Goal: Transaction & Acquisition: Purchase product/service

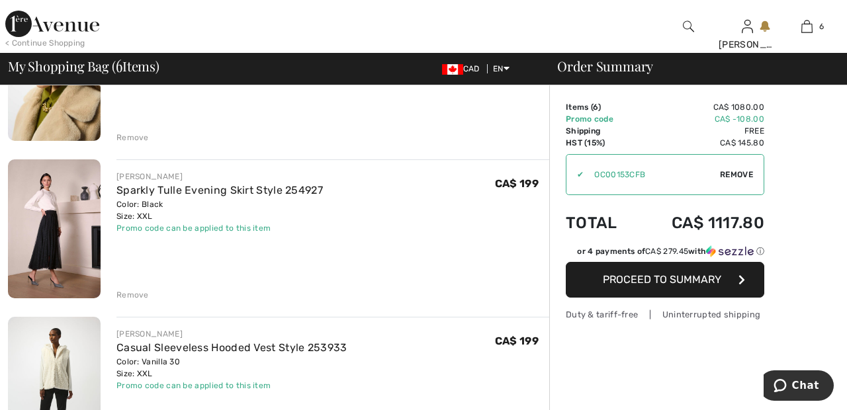
scroll to position [680, 0]
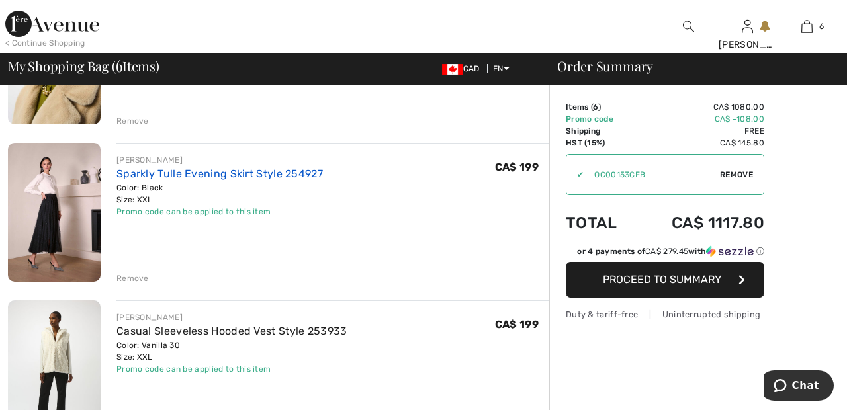
click at [274, 169] on link "Sparkly Tulle Evening Skirt Style 254927" at bounding box center [219, 173] width 206 height 13
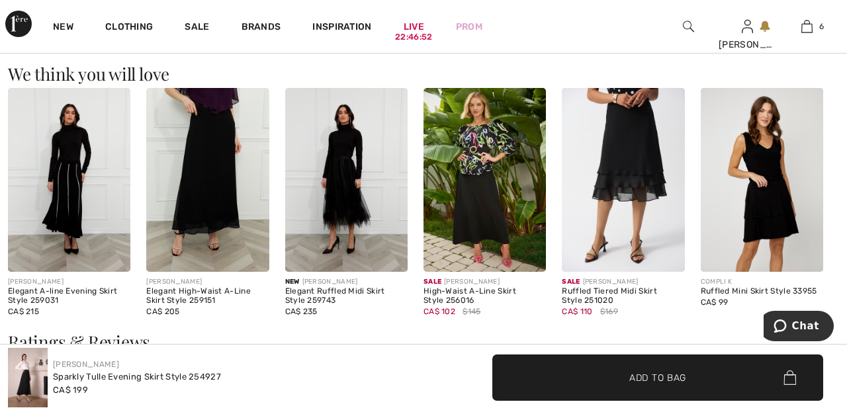
scroll to position [1468, 0]
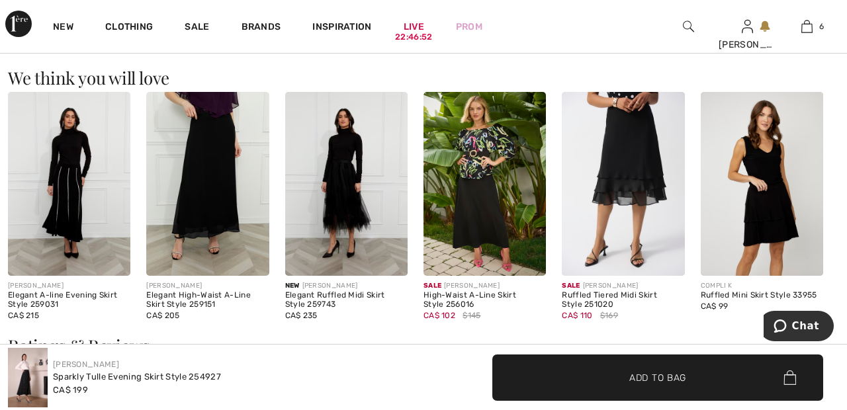
click at [353, 180] on img at bounding box center [346, 184] width 122 height 184
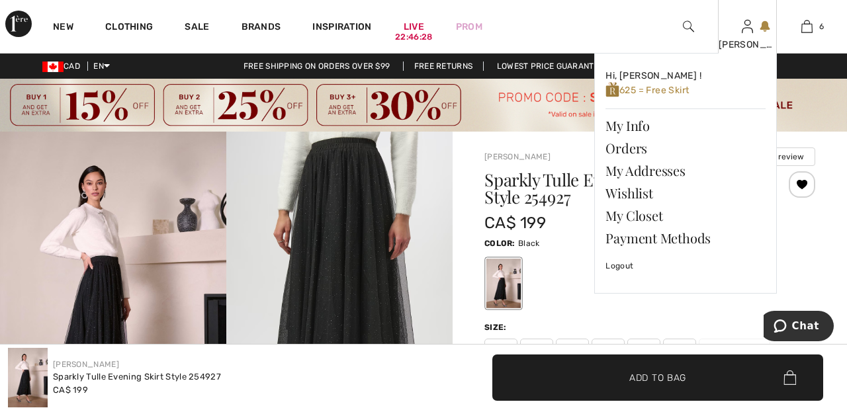
click at [742, 46] on div "[PERSON_NAME]" at bounding box center [747, 45] width 58 height 14
click at [638, 187] on link "Wishlist" at bounding box center [685, 193] width 160 height 22
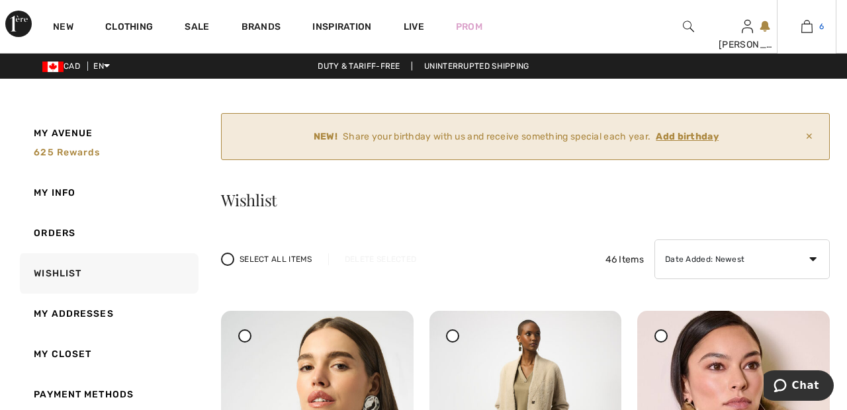
click at [812, 30] on link "6" at bounding box center [806, 27] width 58 height 16
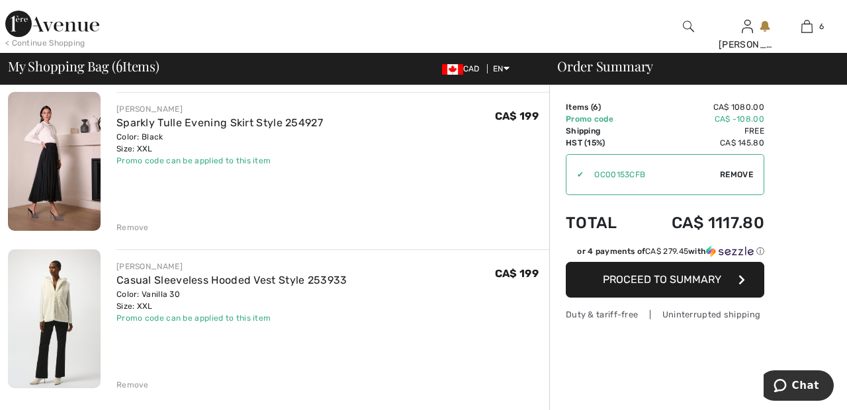
scroll to position [735, 0]
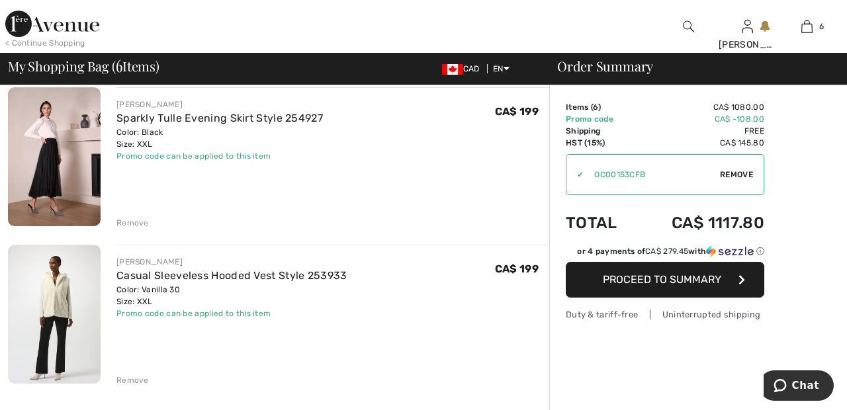
click at [136, 217] on div "Remove" at bounding box center [132, 223] width 32 height 12
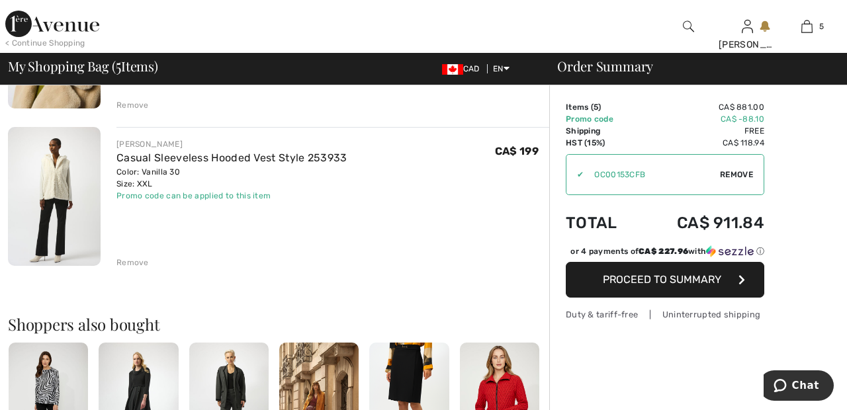
scroll to position [676, 0]
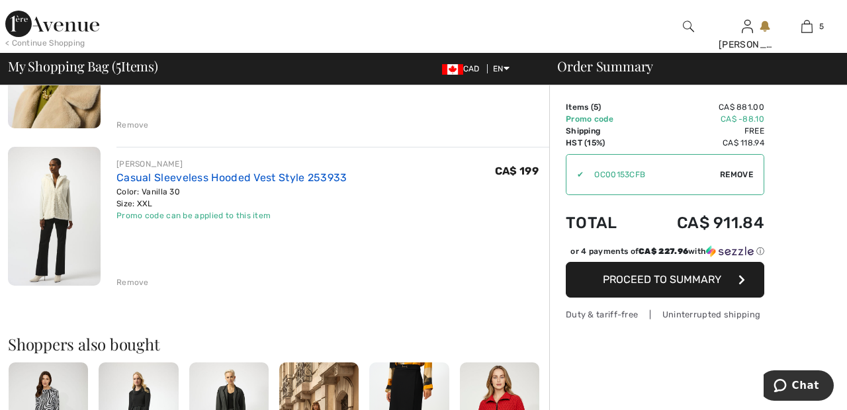
click at [276, 172] on link "Casual Sleeveless Hooded Vest Style 253933" at bounding box center [231, 177] width 231 height 13
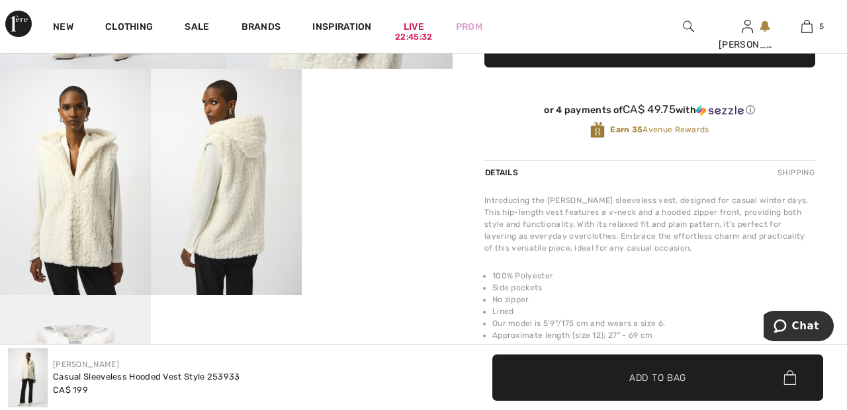
scroll to position [402, 0]
click at [239, 187] on img at bounding box center [226, 182] width 151 height 226
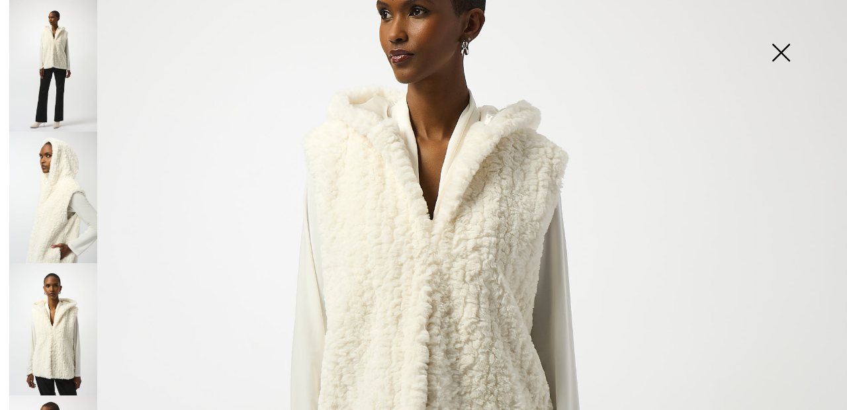
scroll to position [126, 0]
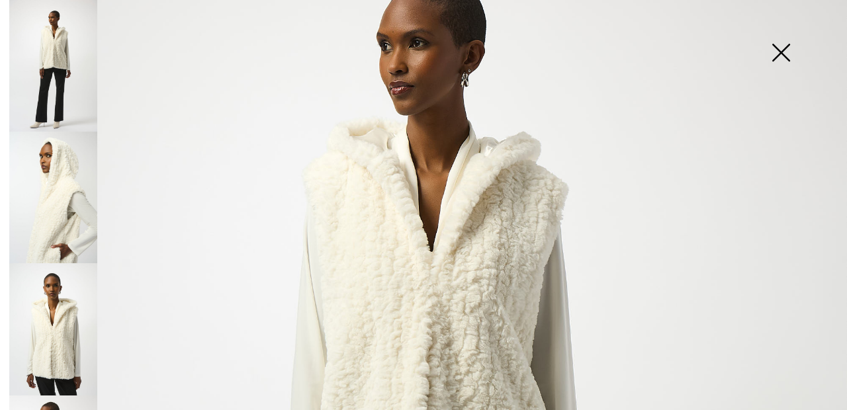
click at [786, 54] on img at bounding box center [780, 54] width 66 height 68
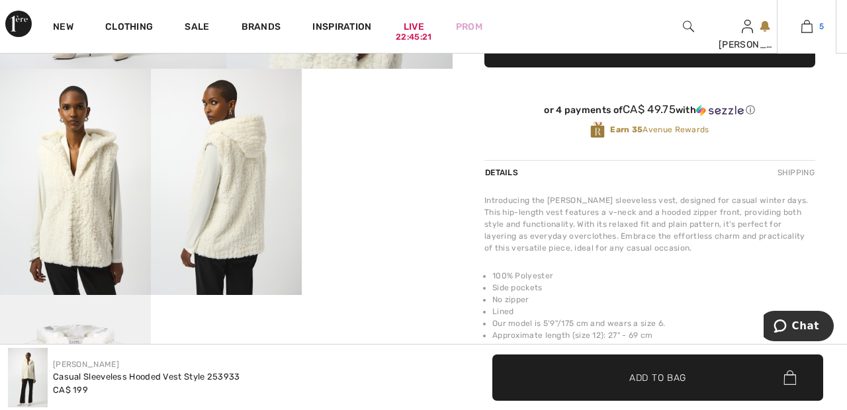
click at [812, 27] on link "5" at bounding box center [806, 27] width 58 height 16
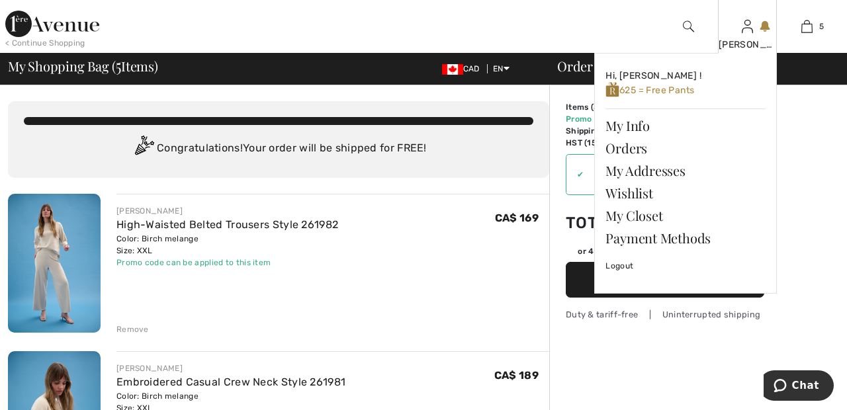
click at [745, 32] on img at bounding box center [746, 27] width 11 height 16
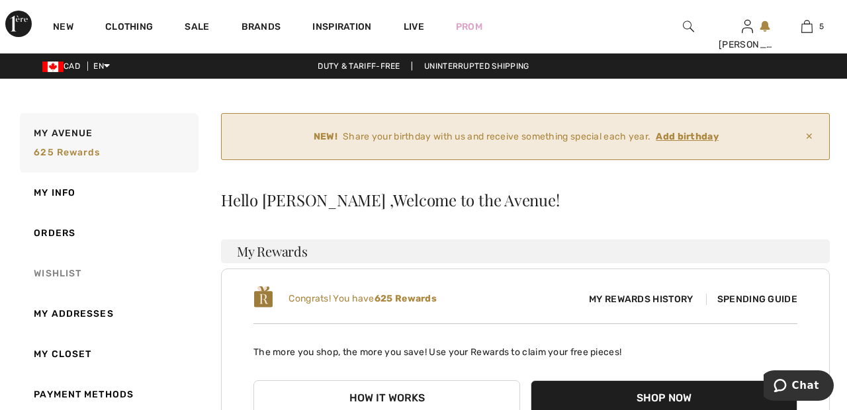
click at [71, 265] on link "Wishlist" at bounding box center [107, 273] width 181 height 40
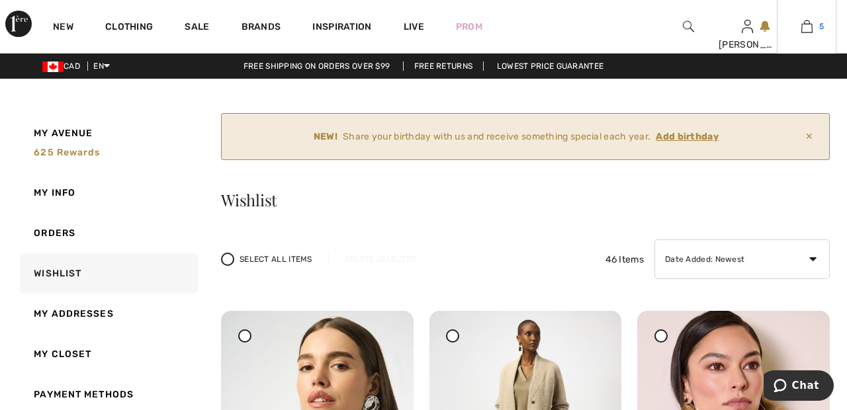
click at [811, 31] on img at bounding box center [806, 27] width 11 height 16
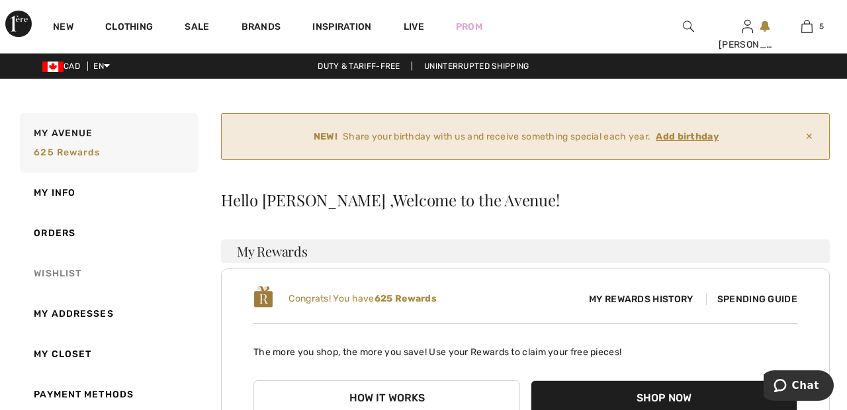
click at [69, 272] on link "Wishlist" at bounding box center [107, 273] width 181 height 40
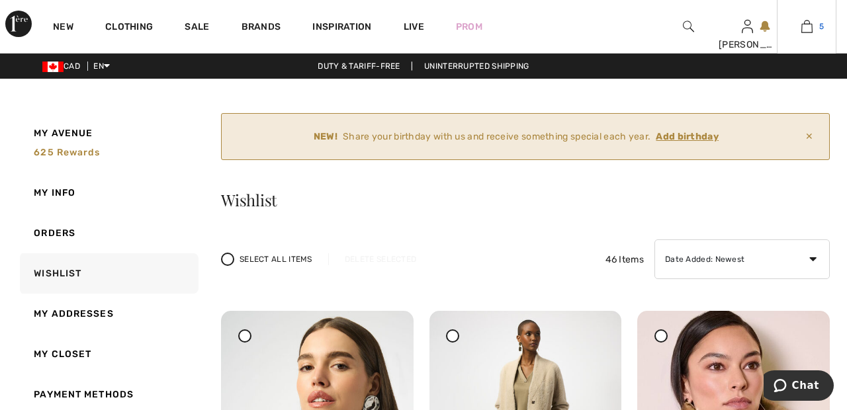
click at [808, 34] on img at bounding box center [806, 27] width 11 height 16
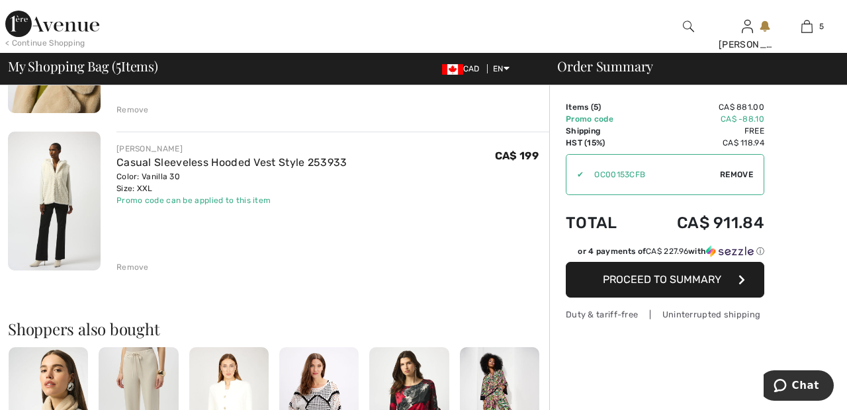
scroll to position [692, 0]
click at [139, 263] on div "Remove" at bounding box center [132, 267] width 32 height 12
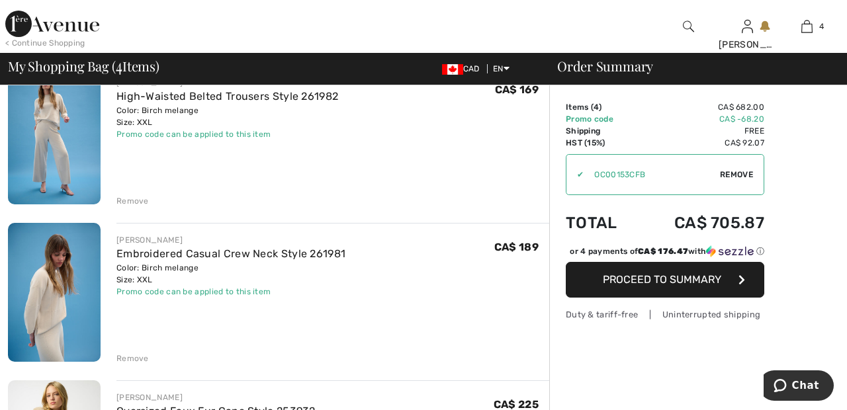
scroll to position [0, 0]
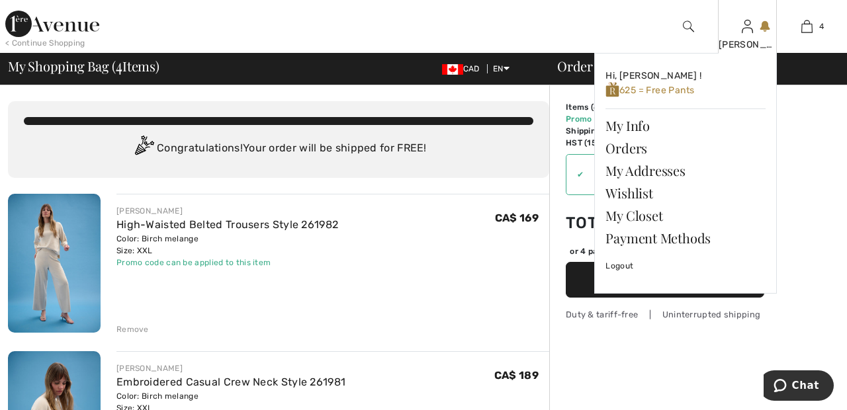
click at [753, 43] on div "[PERSON_NAME]" at bounding box center [747, 45] width 58 height 14
click at [643, 195] on link "Wishlist" at bounding box center [685, 193] width 160 height 22
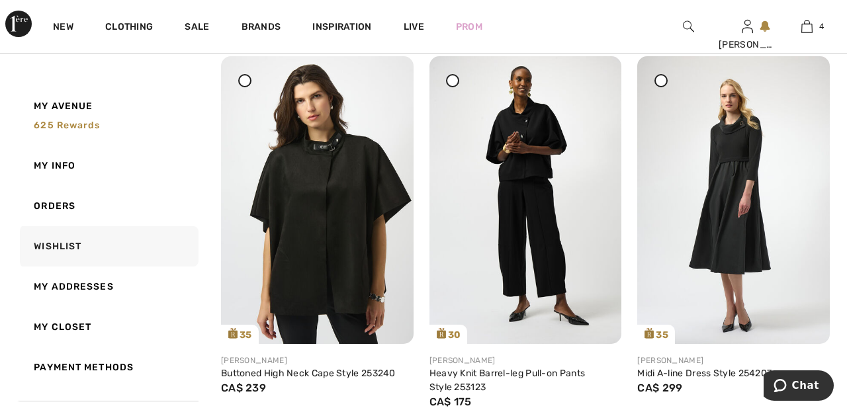
scroll to position [2306, 0]
click at [342, 198] on img at bounding box center [317, 201] width 192 height 288
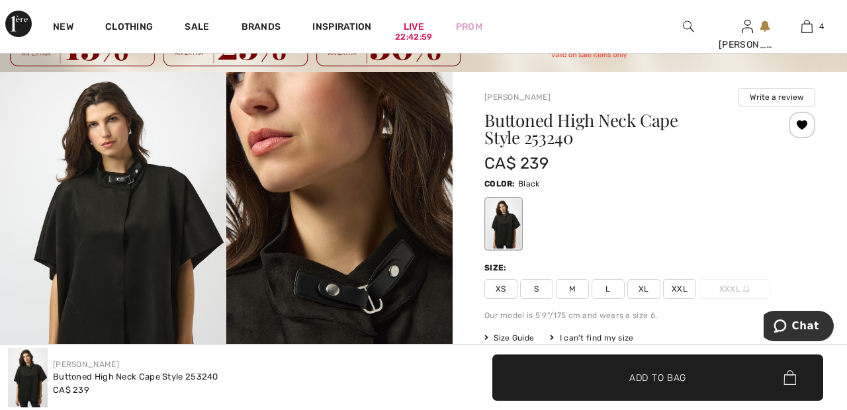
click at [689, 284] on span "XXL" at bounding box center [679, 289] width 33 height 20
click at [693, 384] on span "✔ Added to Bag Add to Bag" at bounding box center [657, 377] width 331 height 46
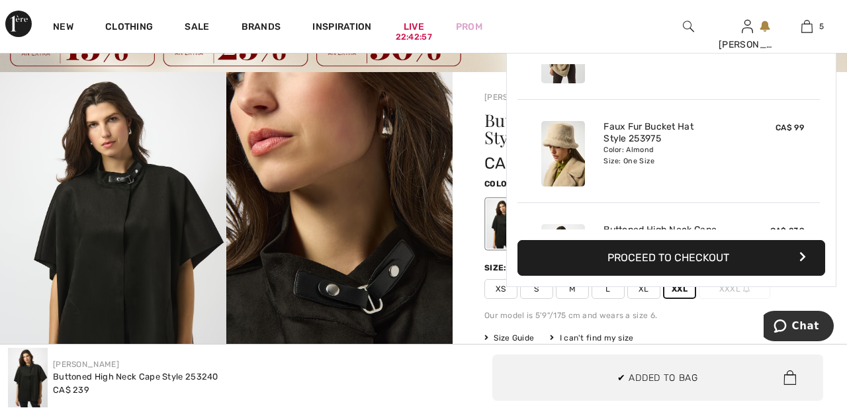
scroll to position [351, 0]
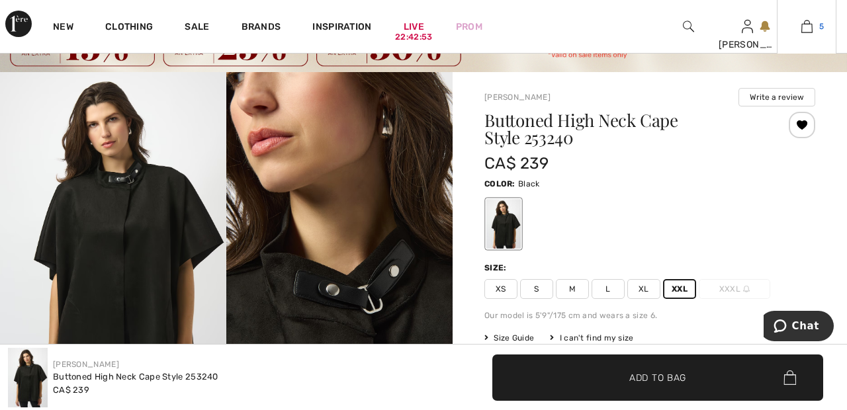
click at [819, 28] on span "5" at bounding box center [821, 27] width 5 height 12
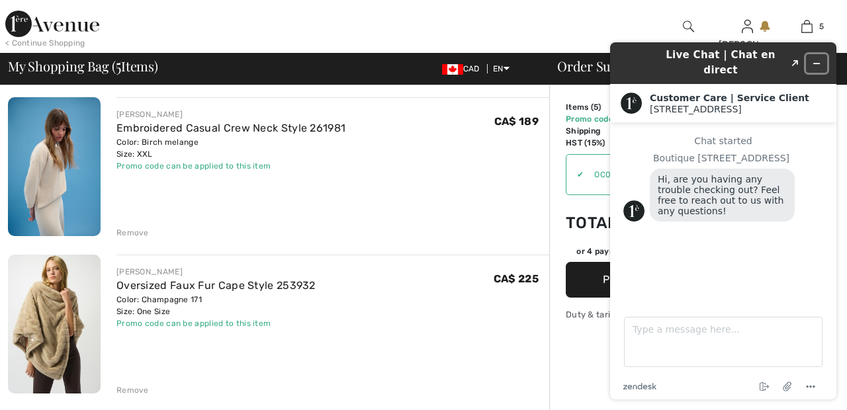
click at [823, 58] on button "Minimize widget" at bounding box center [816, 63] width 21 height 19
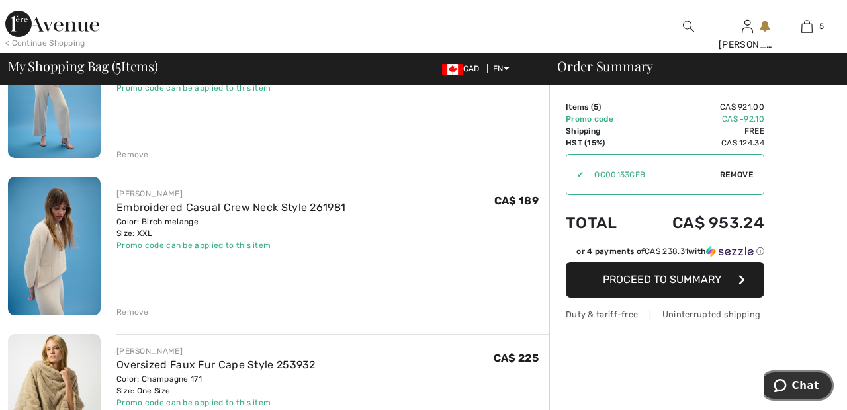
scroll to position [173, 0]
